Goal: Navigation & Orientation: Find specific page/section

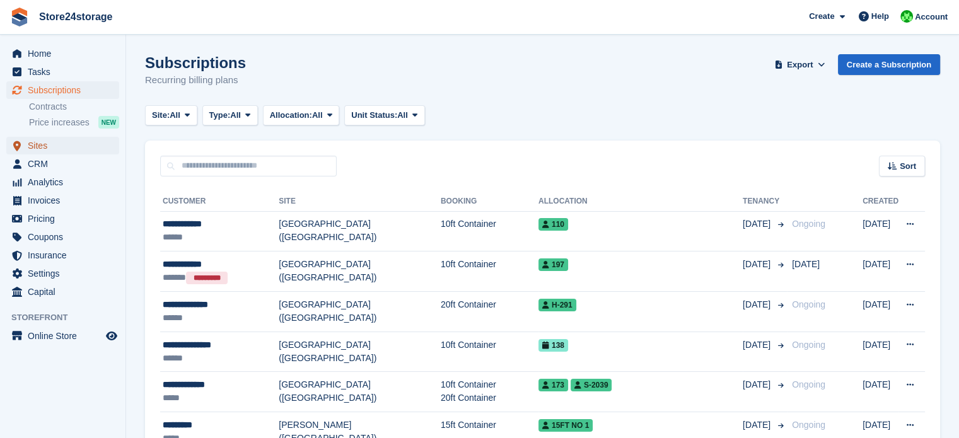
click at [66, 144] on span "Sites" at bounding box center [66, 146] width 76 height 18
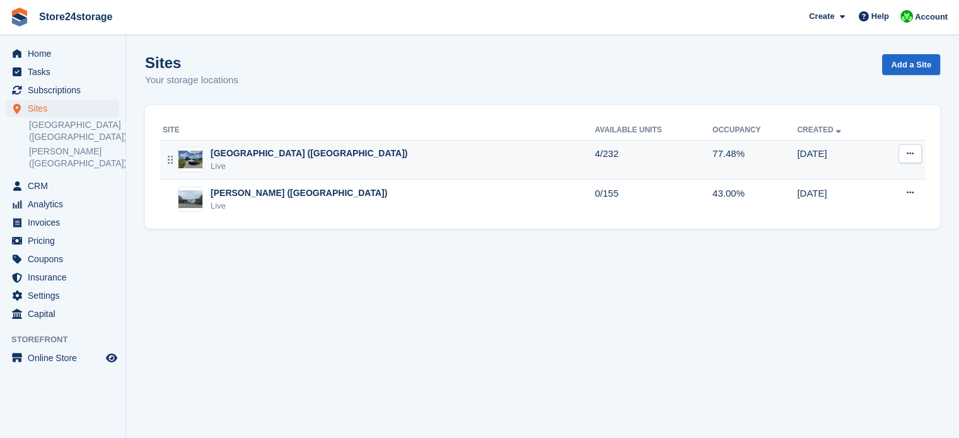
click at [323, 160] on div "Manston Airport (Kent) Live" at bounding box center [379, 160] width 432 height 26
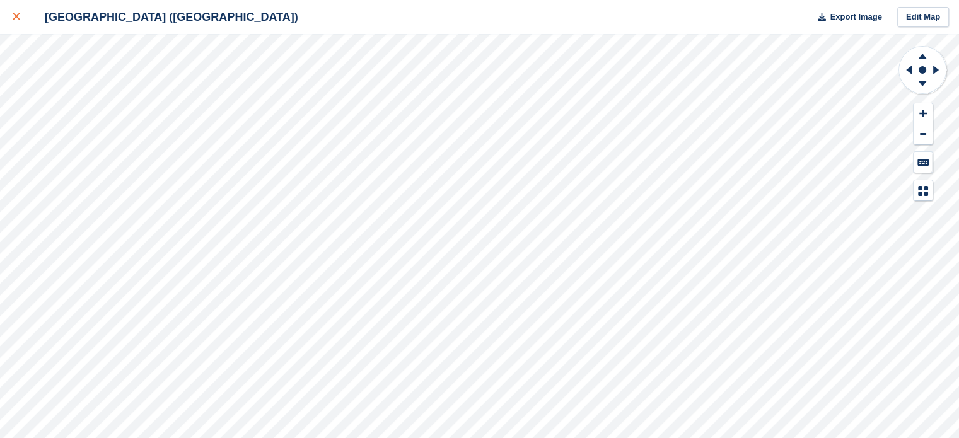
click at [17, 17] on icon at bounding box center [17, 17] width 8 height 8
